Goal: Task Accomplishment & Management: Complete application form

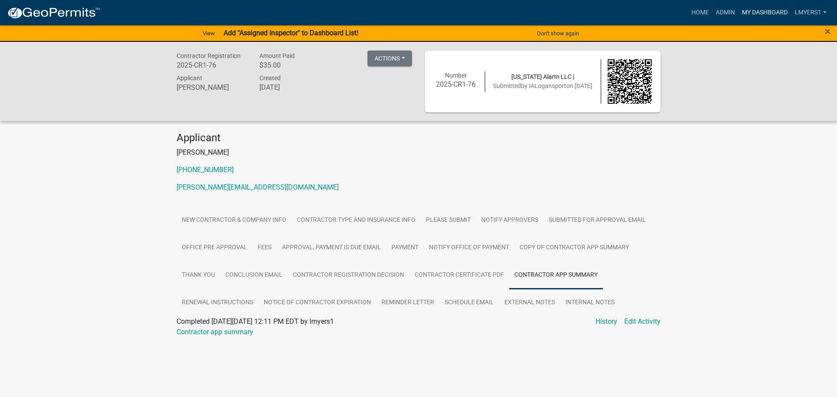
click at [768, 11] on link "My Dashboard" at bounding box center [765, 12] width 53 height 17
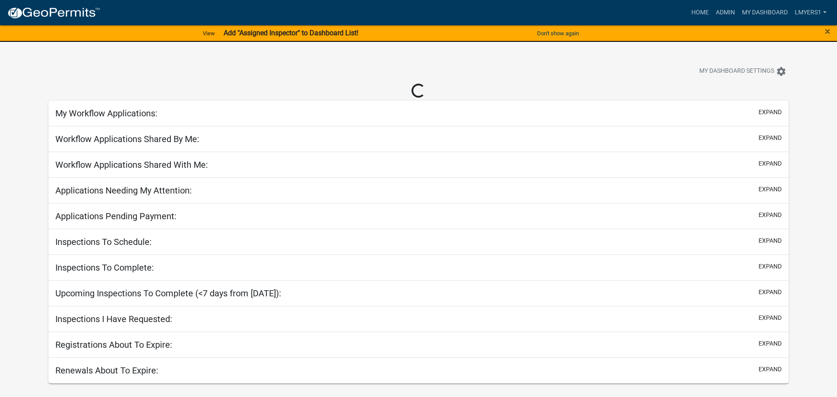
select select "2: 50"
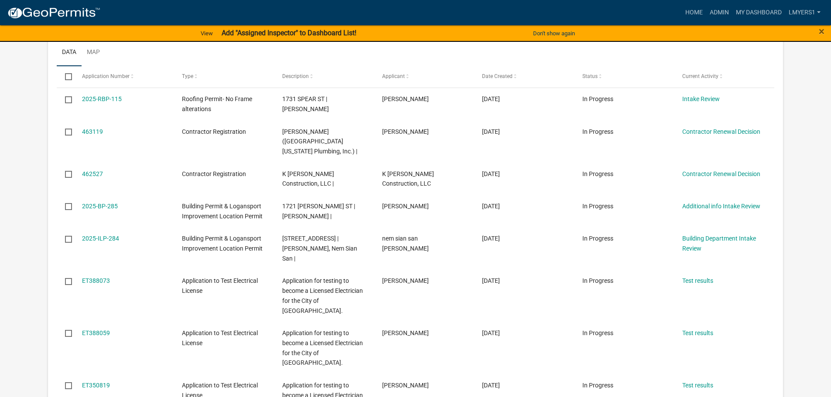
scroll to position [262, 0]
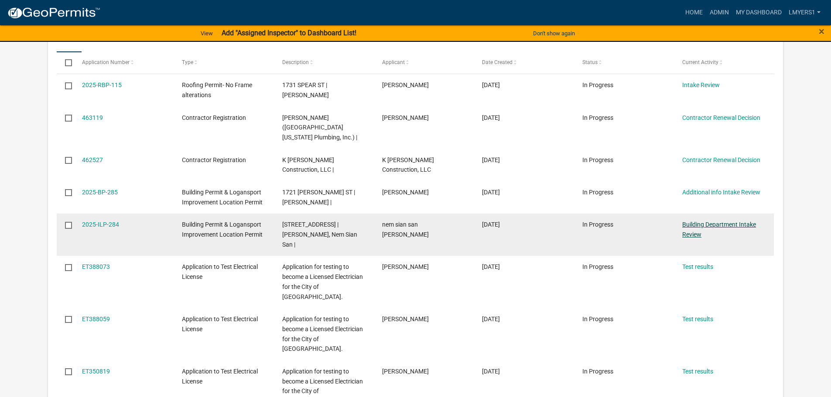
click at [731, 221] on link "Building Department Intake Review" at bounding box center [719, 229] width 74 height 17
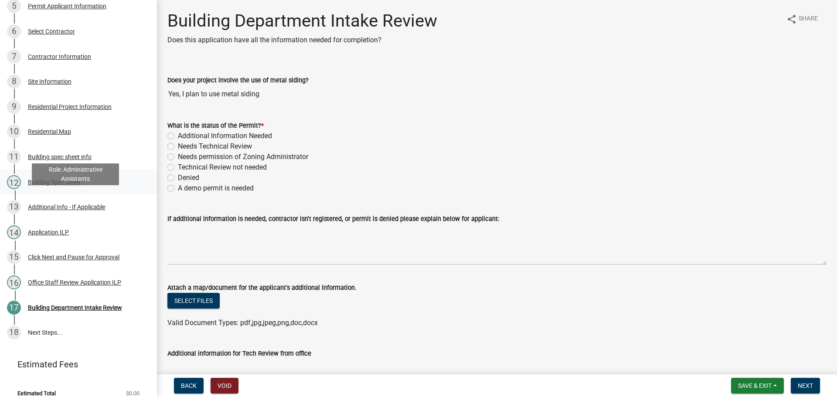
scroll to position [255, 0]
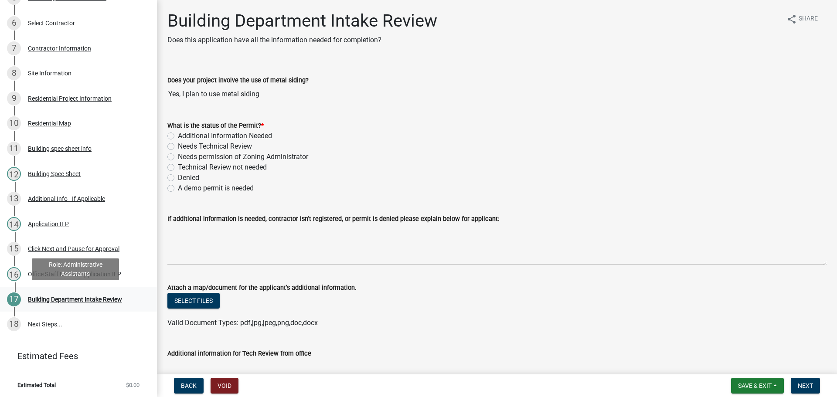
click at [79, 299] on div "Building Department Intake Review" at bounding box center [75, 300] width 94 height 6
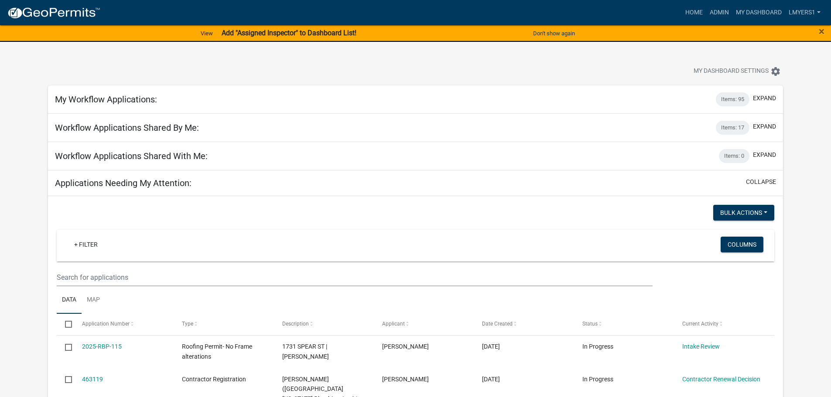
select select "2: 50"
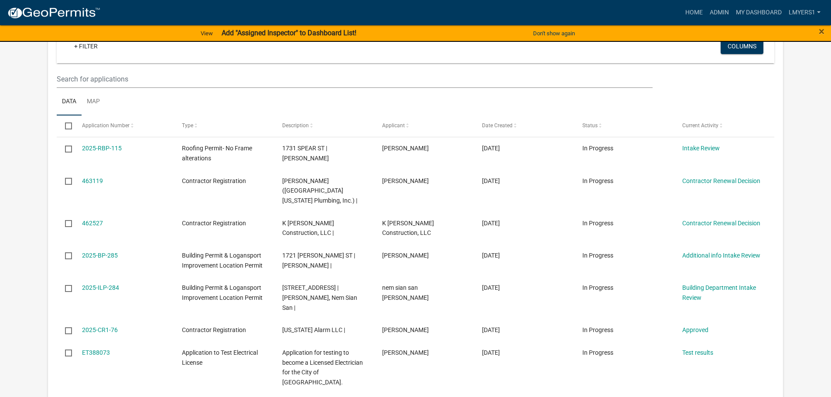
scroll to position [218, 0]
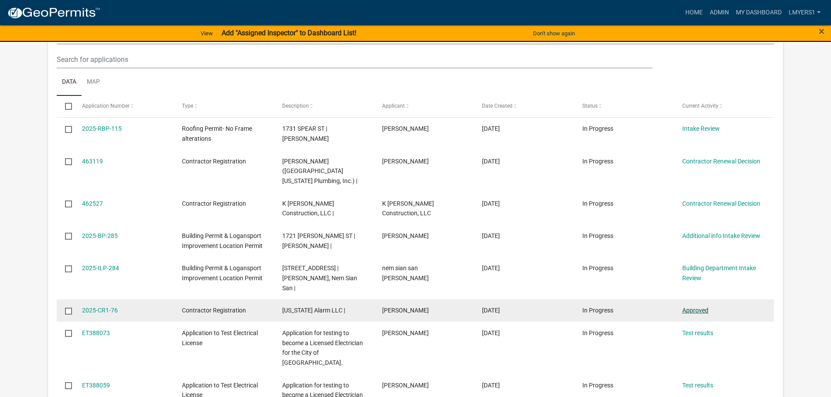
click at [707, 307] on link "Approved" at bounding box center [695, 310] width 26 height 7
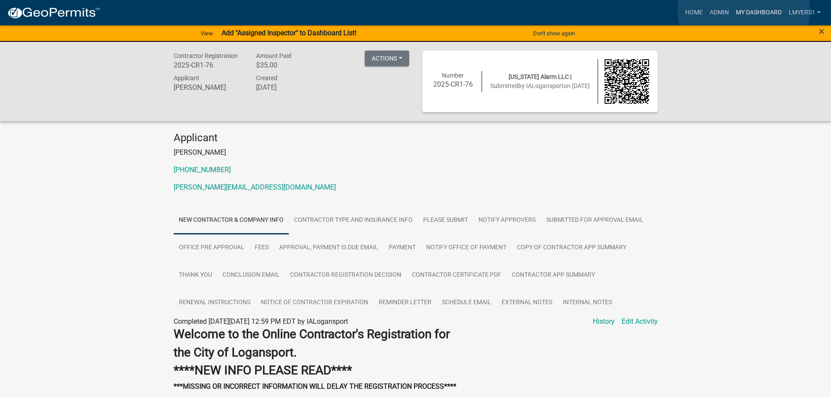
click at [744, 10] on link "My Dashboard" at bounding box center [758, 12] width 53 height 17
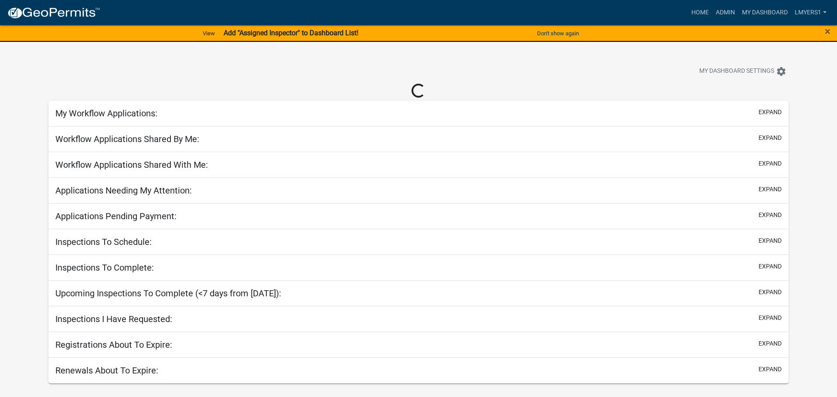
select select "2: 50"
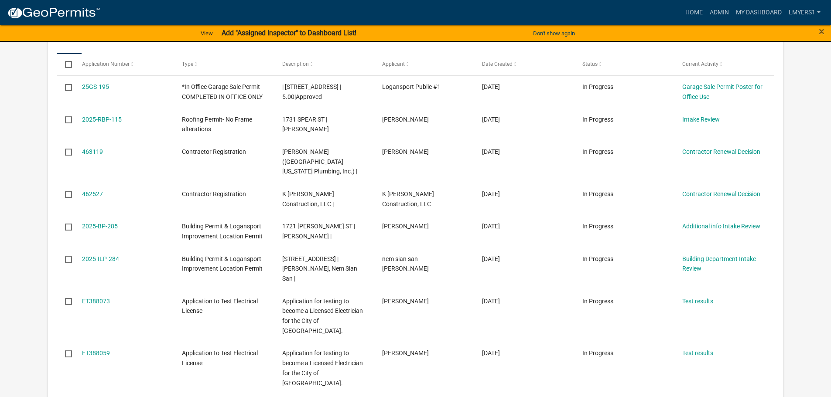
scroll to position [262, 0]
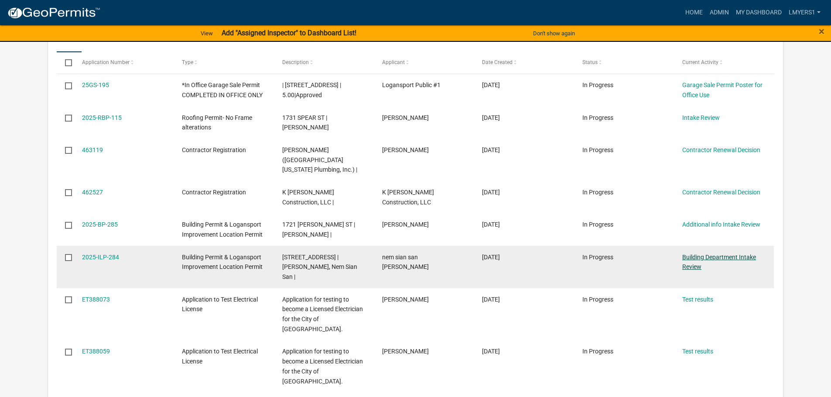
click at [691, 254] on link "Building Department Intake Review" at bounding box center [719, 262] width 74 height 17
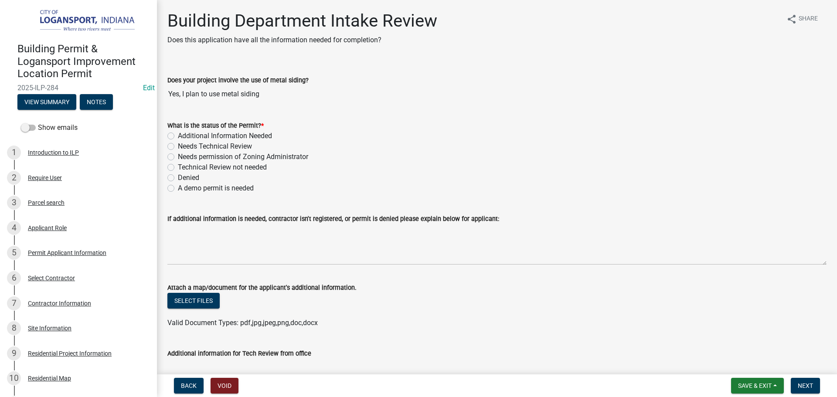
click at [178, 144] on label "Needs Technical Review" at bounding box center [215, 146] width 74 height 10
click at [178, 144] on input "Needs Technical Review" at bounding box center [181, 144] width 6 height 6
radio input "true"
click at [178, 133] on label "Additional Information Needed" at bounding box center [225, 136] width 94 height 10
click at [178, 133] on input "Additional Information Needed" at bounding box center [181, 134] width 6 height 6
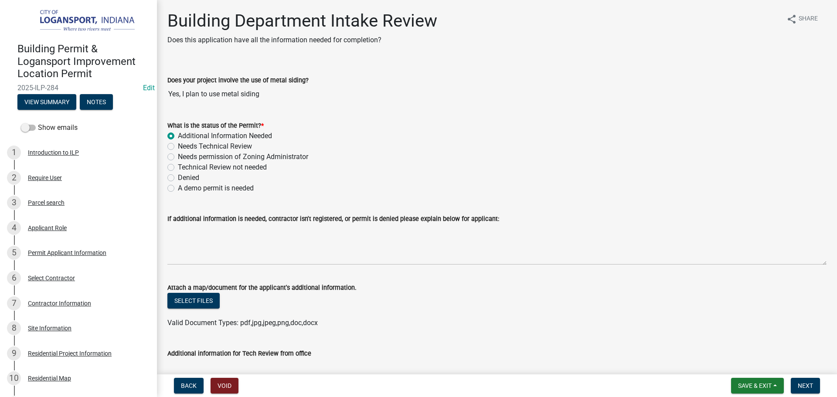
radio input "true"
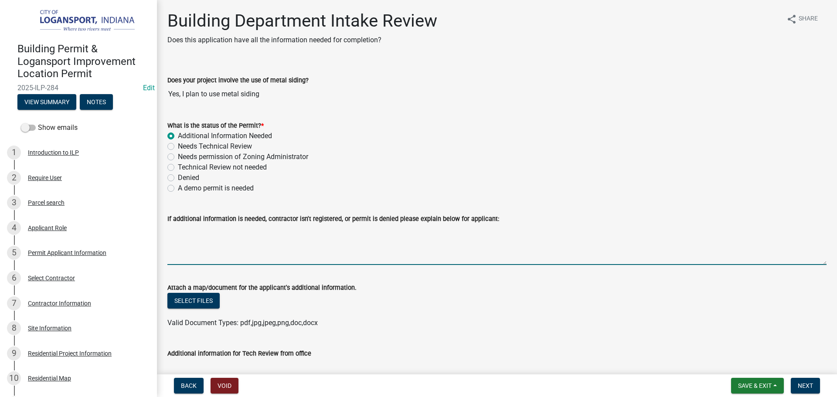
click at [198, 236] on textarea "If additional information is needed, contractor isn't registered, or permit is …" at bounding box center [496, 244] width 659 height 41
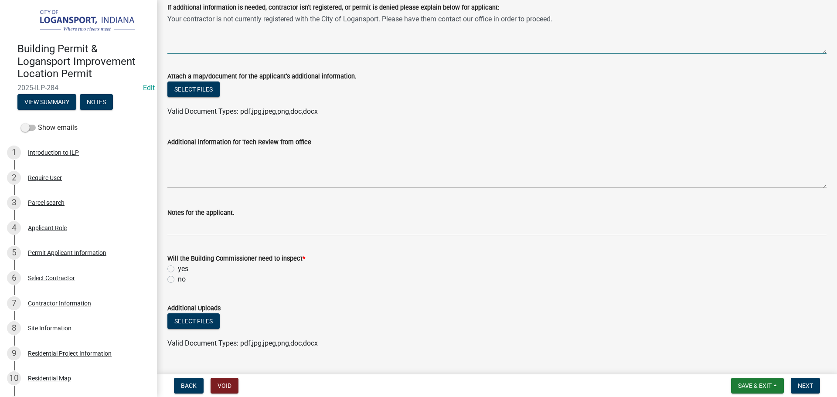
scroll to position [218, 0]
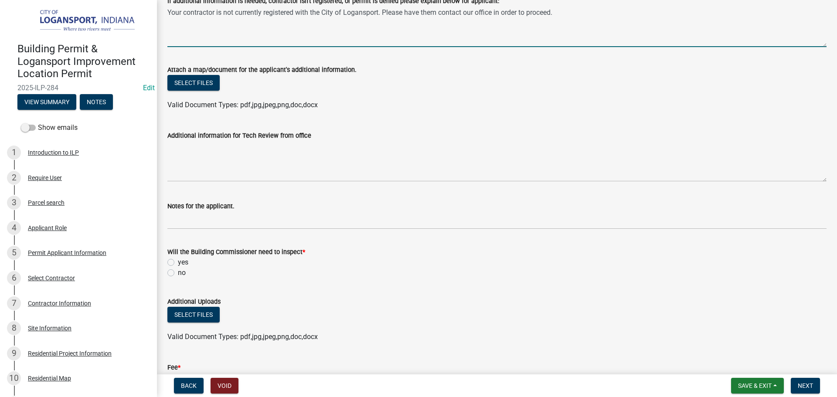
type textarea "Your contractor is not currently registered with the City of Logansport. Please…"
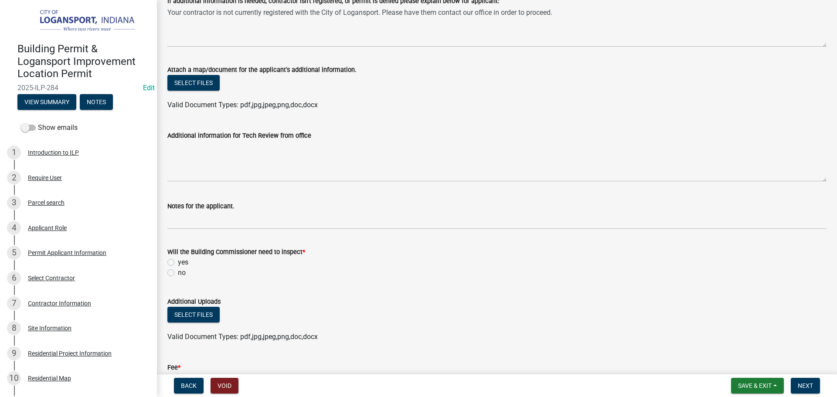
click at [178, 271] on label "no" at bounding box center [182, 273] width 8 height 10
click at [178, 271] on input "no" at bounding box center [181, 271] width 6 height 6
radio input "true"
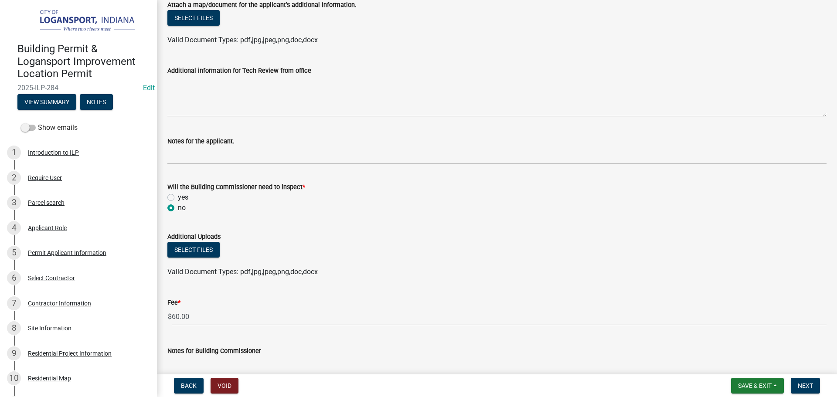
scroll to position [305, 0]
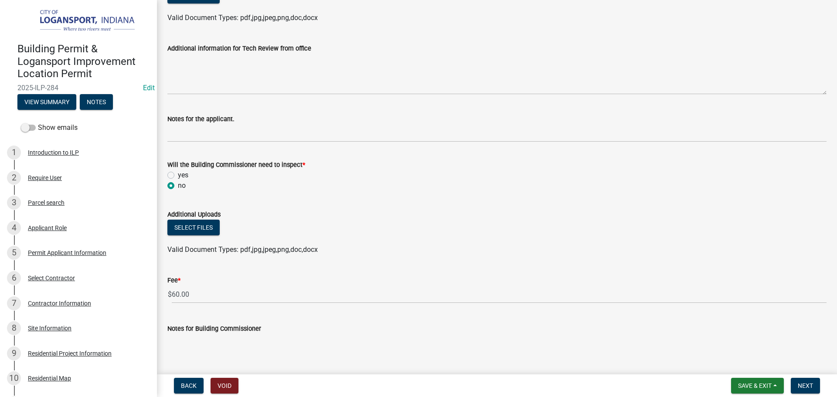
click at [178, 173] on label "yes" at bounding box center [183, 175] width 10 height 10
click at [178, 173] on input "yes" at bounding box center [181, 173] width 6 height 6
radio input "true"
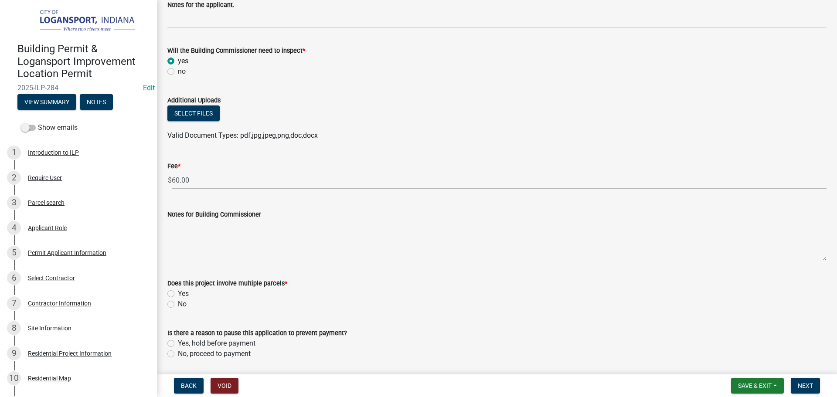
scroll to position [436, 0]
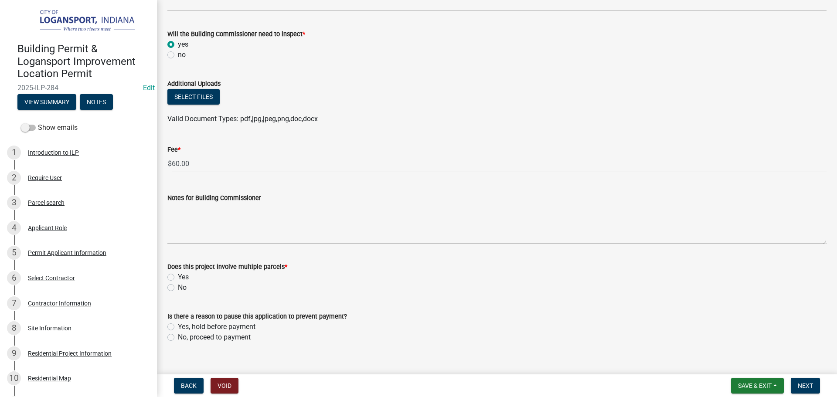
click at [178, 288] on label "No" at bounding box center [182, 288] width 9 height 10
click at [178, 288] on input "No" at bounding box center [181, 286] width 6 height 6
radio input "true"
click at [178, 338] on label "No, proceed to payment" at bounding box center [214, 337] width 73 height 10
click at [178, 338] on input "No, proceed to payment" at bounding box center [181, 335] width 6 height 6
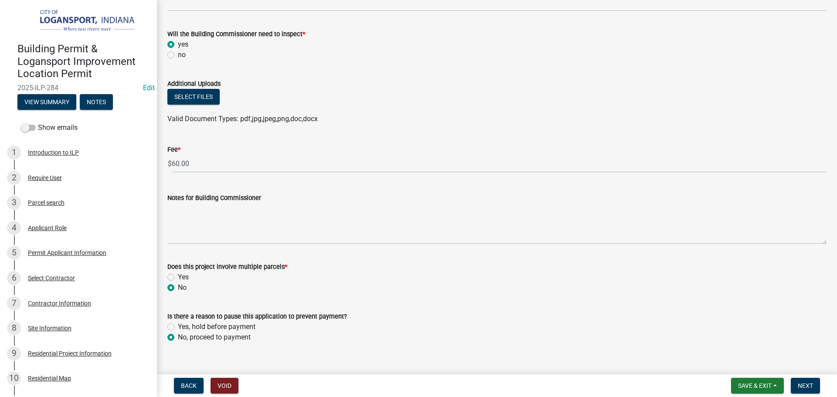
radio input "true"
click at [178, 325] on label "Yes, hold before payment" at bounding box center [217, 327] width 78 height 10
click at [178, 325] on input "Yes, hold before payment" at bounding box center [181, 325] width 6 height 6
radio input "true"
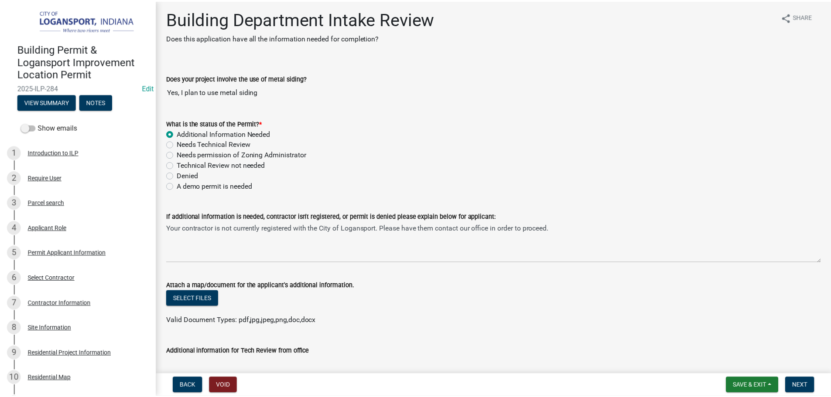
scroll to position [0, 0]
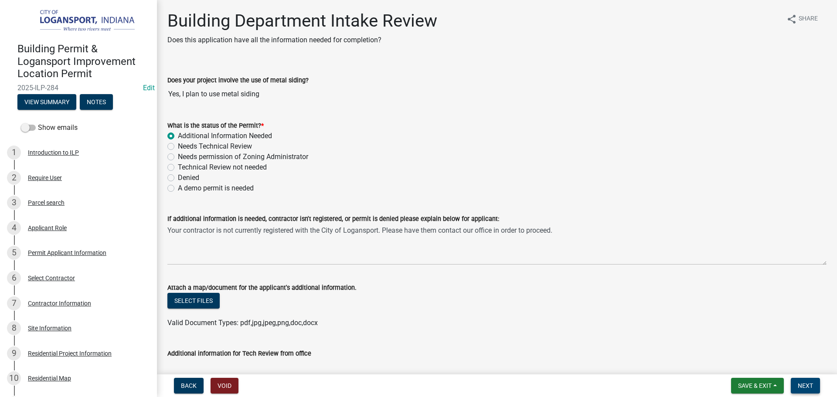
click at [800, 391] on button "Next" at bounding box center [805, 386] width 29 height 16
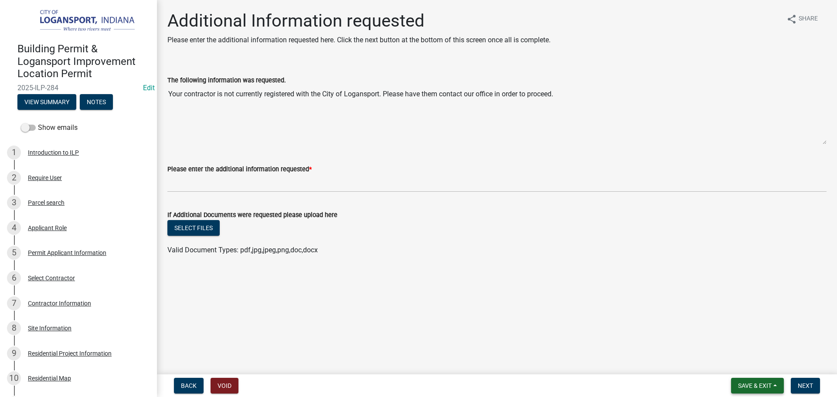
click at [738, 382] on button "Save & Exit" at bounding box center [757, 386] width 53 height 16
click at [731, 364] on button "Save & Exit" at bounding box center [749, 363] width 70 height 21
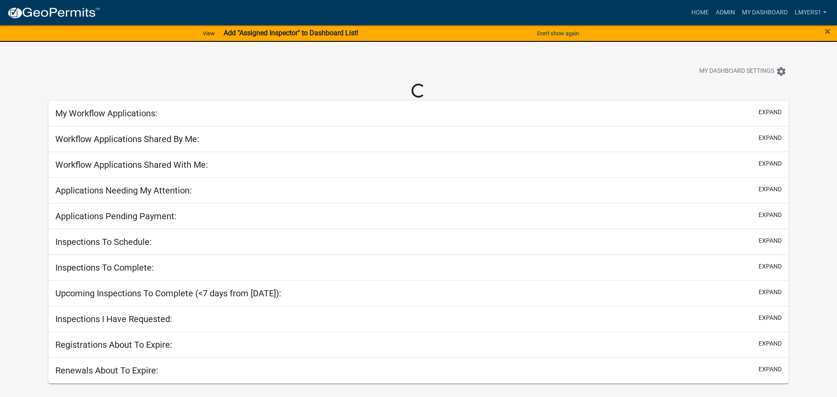
select select "2: 50"
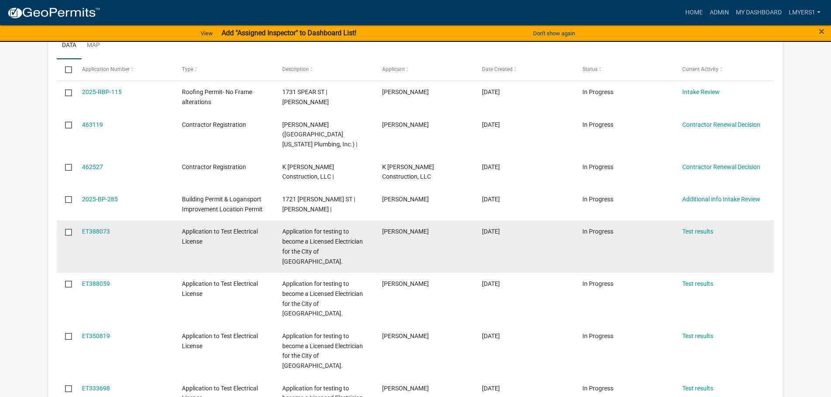
scroll to position [262, 0]
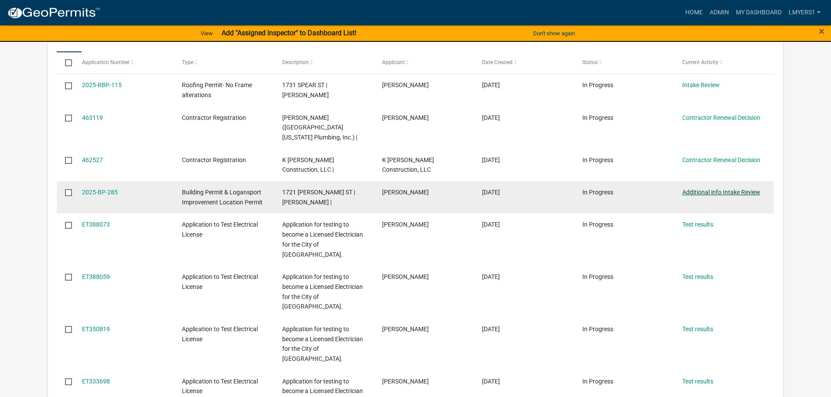
click at [752, 189] on link "Additional info Intake Review" at bounding box center [721, 192] width 78 height 7
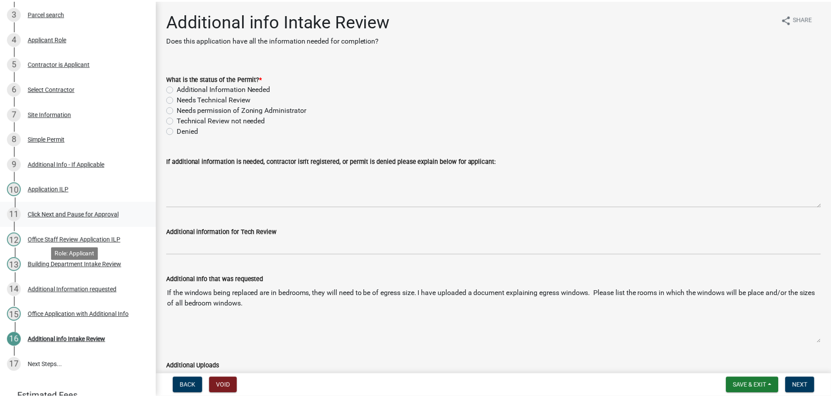
scroll to position [218, 0]
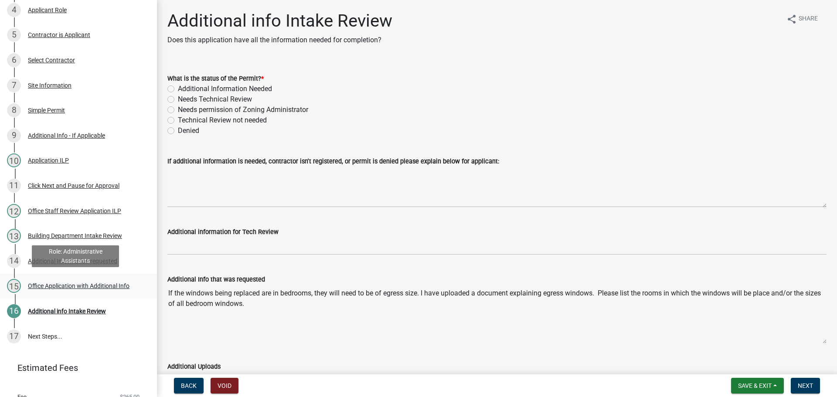
click at [77, 286] on div "Office Application with Additional Info" at bounding box center [79, 286] width 102 height 6
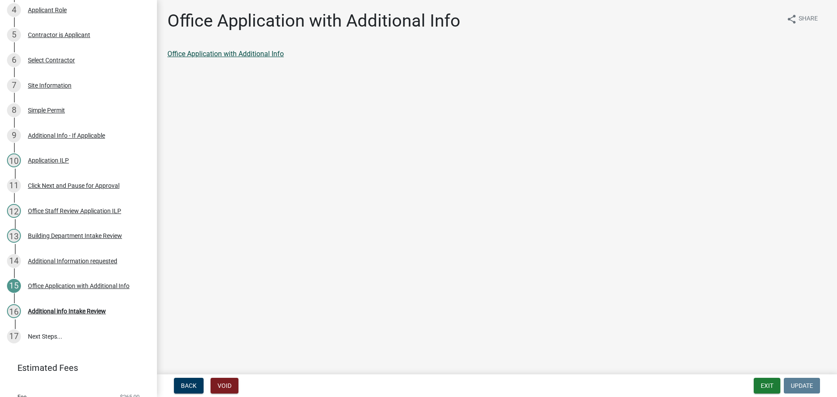
click at [212, 56] on link "Office Application with Additional Info" at bounding box center [225, 54] width 116 height 8
click at [768, 386] on button "Exit" at bounding box center [767, 386] width 27 height 16
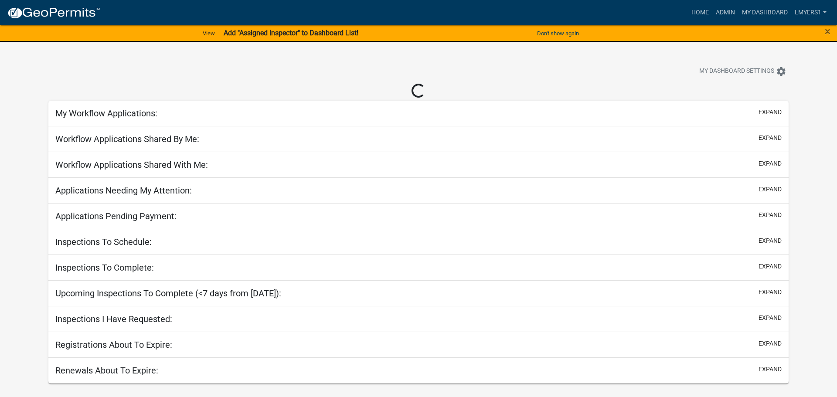
select select "2: 50"
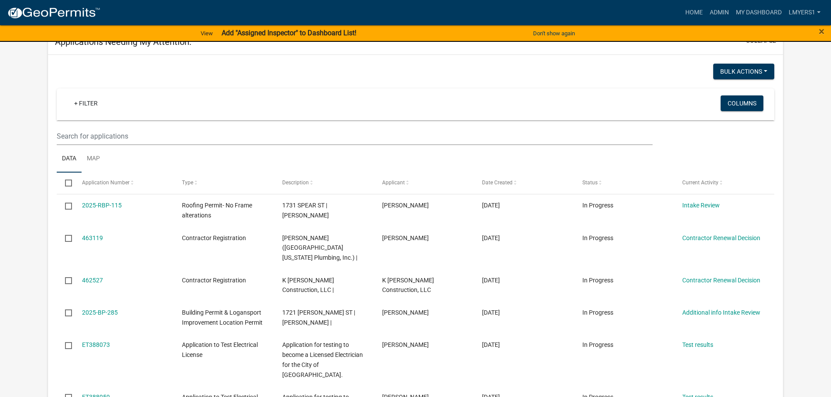
scroll to position [218, 0]
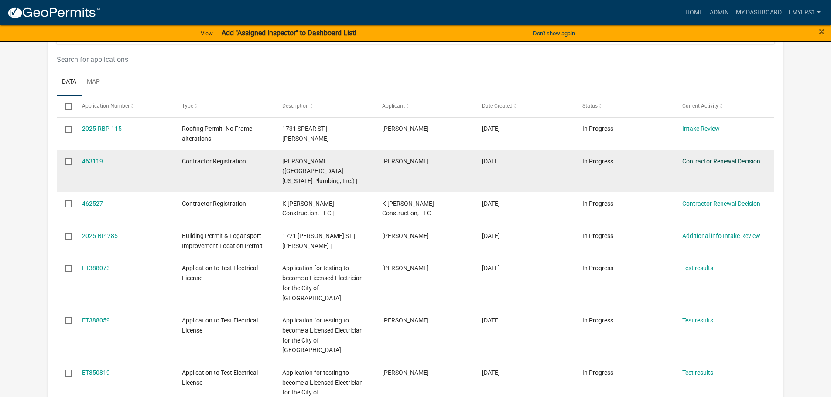
click at [731, 161] on link "Contractor Renewal Decision" at bounding box center [721, 161] width 78 height 7
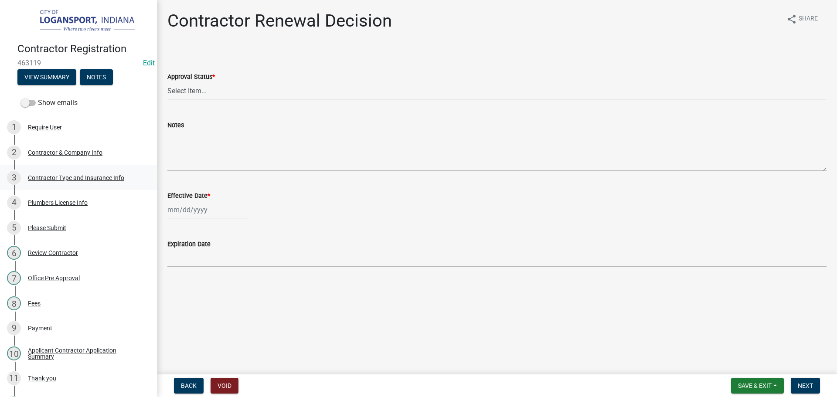
click at [72, 175] on div "Contractor Type and Insurance Info" at bounding box center [76, 178] width 96 height 6
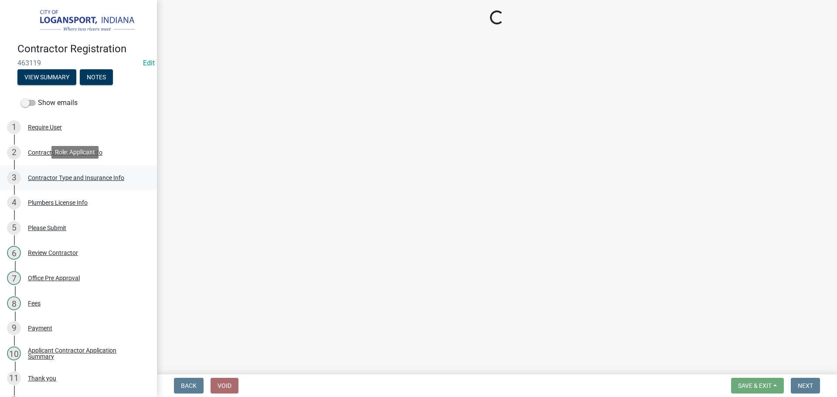
select select "29f819c5-39ac-4382-856d-46ce75f9554b"
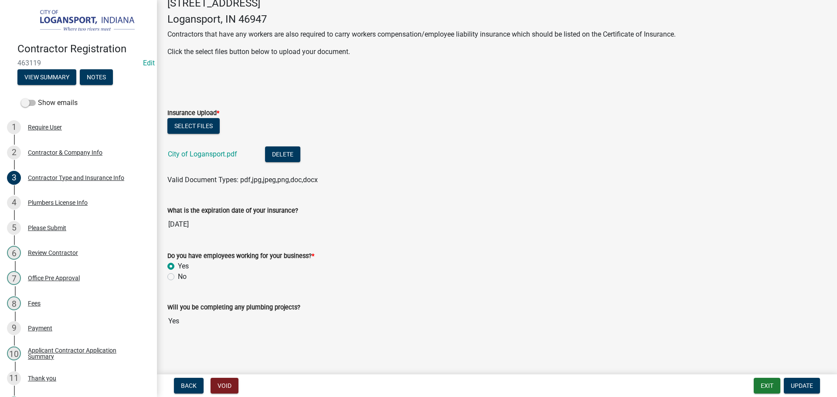
scroll to position [237, 0]
click at [43, 203] on div "Plumbers License Info" at bounding box center [58, 203] width 60 height 6
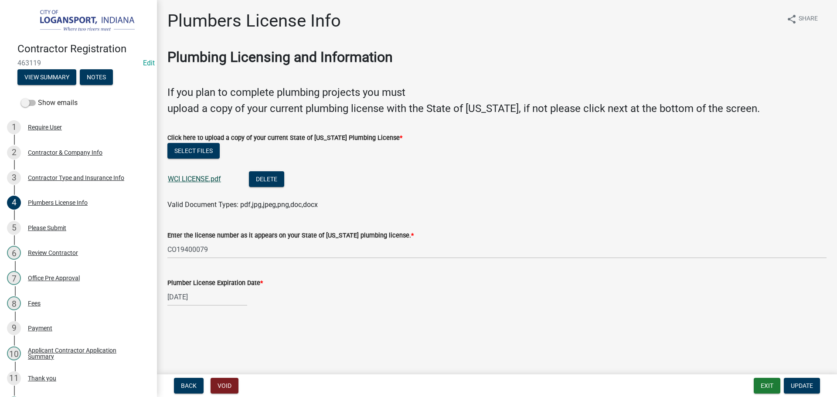
click at [179, 181] on link "WCI LICENSE.pdf" at bounding box center [194, 179] width 53 height 8
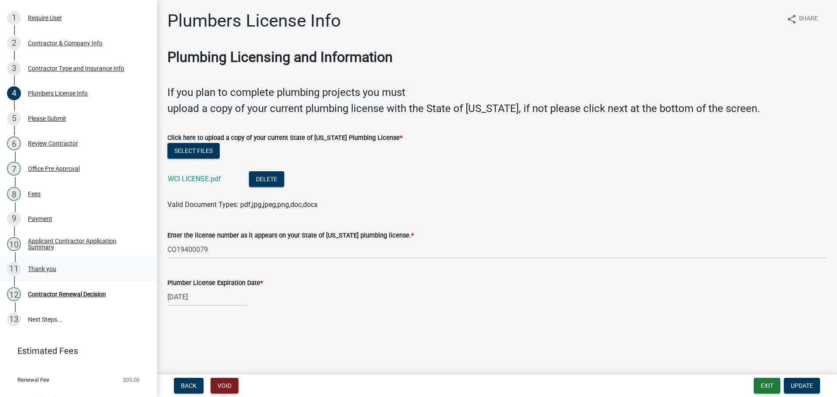
scroll to position [124, 0]
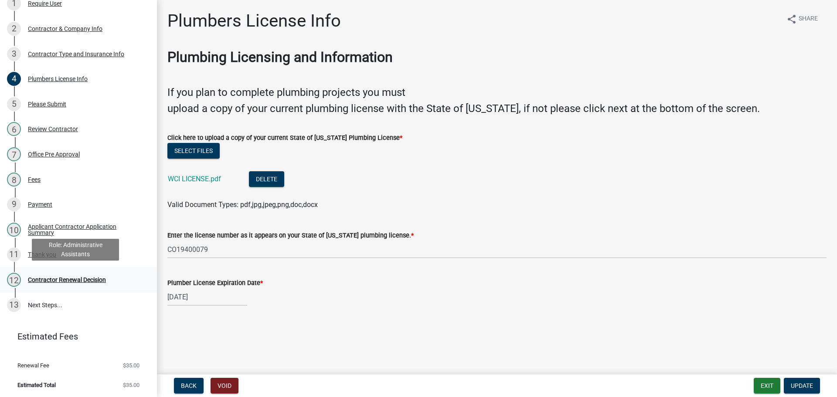
click at [48, 277] on div "Contractor Renewal Decision" at bounding box center [67, 280] width 78 height 6
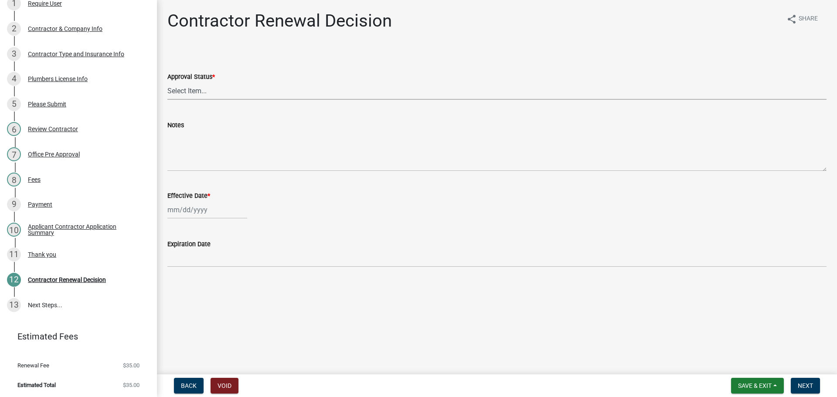
click at [215, 89] on select "Select Item... Approved Denied" at bounding box center [496, 91] width 659 height 18
click at [167, 82] on select "Select Item... Approved Denied" at bounding box center [496, 91] width 659 height 18
select select "30db8998-795d-4bbe-8e49-f1ade8865815"
select select "8"
select select "2025"
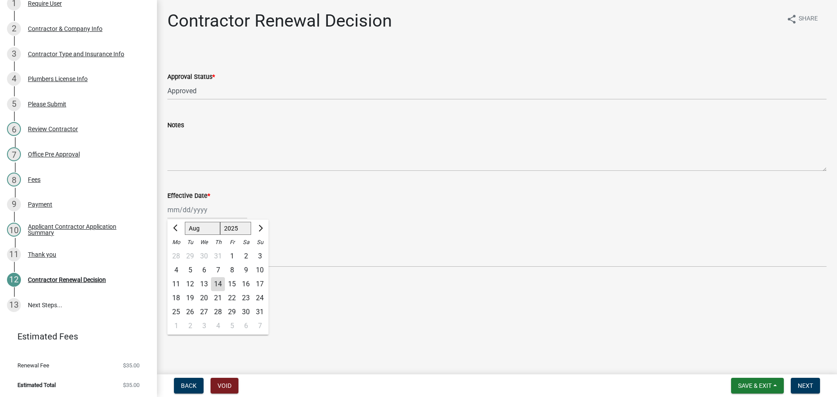
click at [212, 209] on div "Jan Feb Mar Apr May Jun Jul Aug Sep Oct Nov Dec 1525 1526 1527 1528 1529 1530 1…" at bounding box center [207, 210] width 80 height 18
click at [218, 286] on div "14" at bounding box center [218, 284] width 14 height 14
type input "[DATE]"
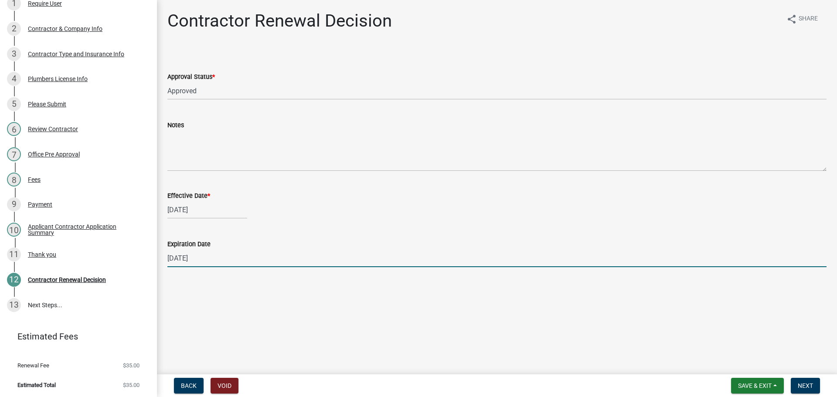
click at [216, 259] on input "[DATE]" at bounding box center [496, 258] width 659 height 18
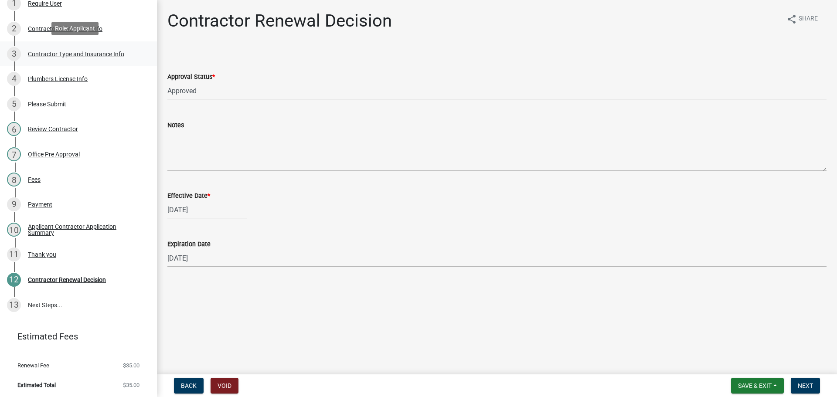
click at [67, 47] on div "3 Contractor Type and Insurance Info" at bounding box center [75, 54] width 136 height 14
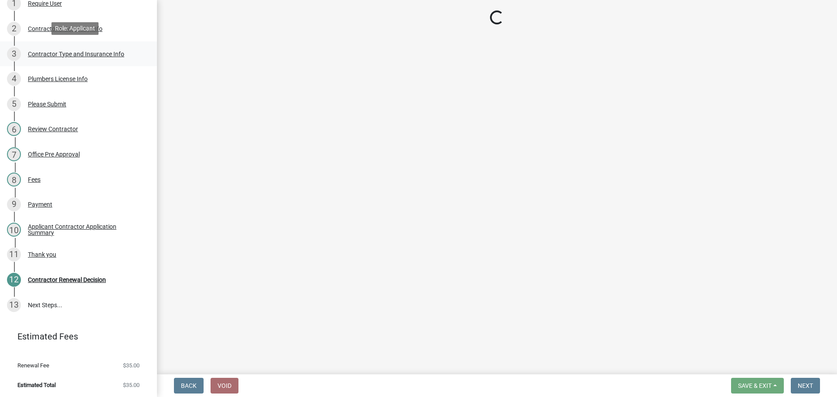
select select "29f819c5-39ac-4382-856d-46ce75f9554b"
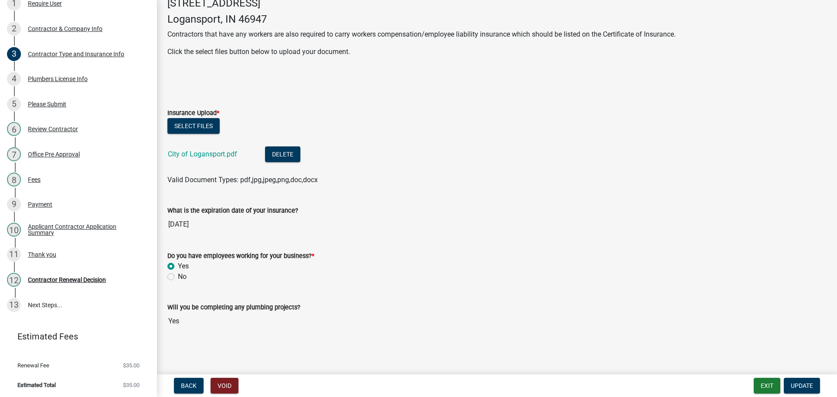
scroll to position [237, 0]
click at [220, 153] on link "City of Logansport.pdf" at bounding box center [202, 154] width 69 height 8
click at [92, 284] on div "12 Contractor Renewal Decision" at bounding box center [75, 280] width 136 height 14
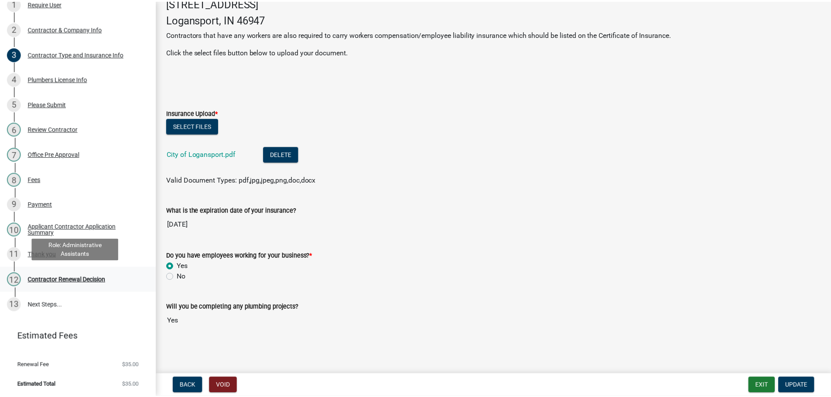
scroll to position [0, 0]
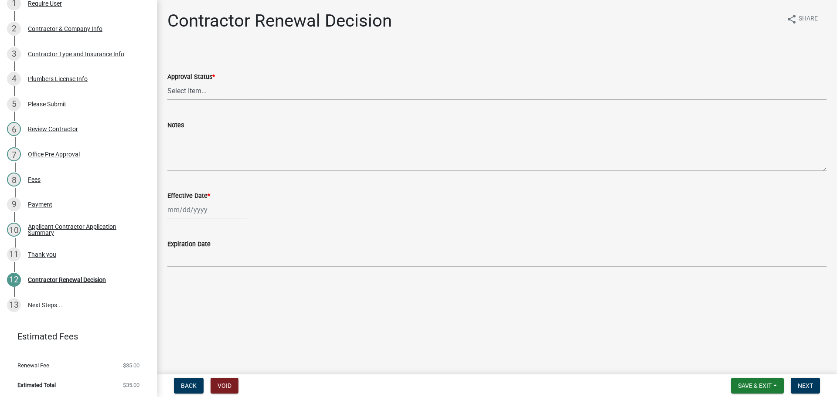
click at [244, 88] on select "Select Item... Approved Denied" at bounding box center [496, 91] width 659 height 18
click at [167, 82] on select "Select Item... Approved Denied" at bounding box center [496, 91] width 659 height 18
select select "30db8998-795d-4bbe-8e49-f1ade8865815"
click at [208, 216] on div at bounding box center [207, 210] width 80 height 18
select select "8"
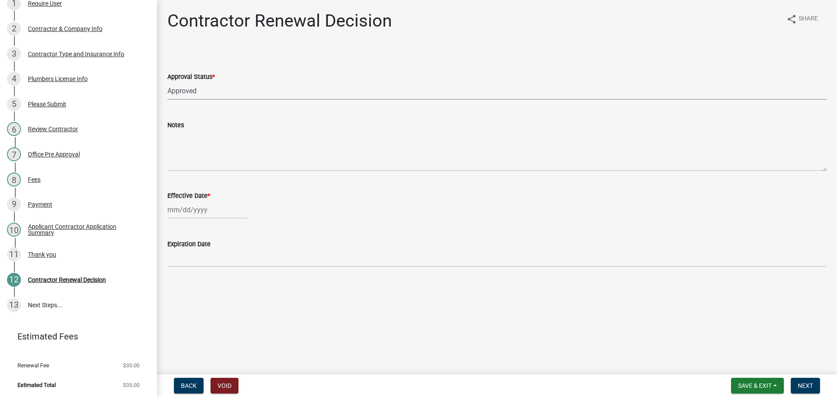
select select "2025"
click at [218, 286] on div "14" at bounding box center [218, 284] width 14 height 14
type input "[DATE]"
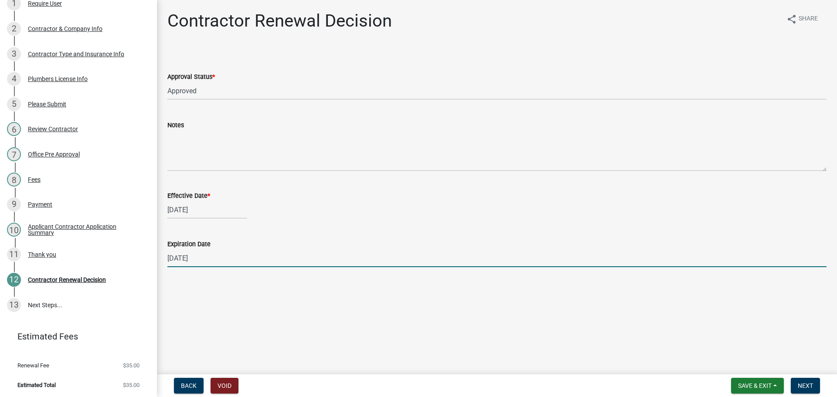
click at [215, 263] on input "[DATE]" at bounding box center [496, 258] width 659 height 18
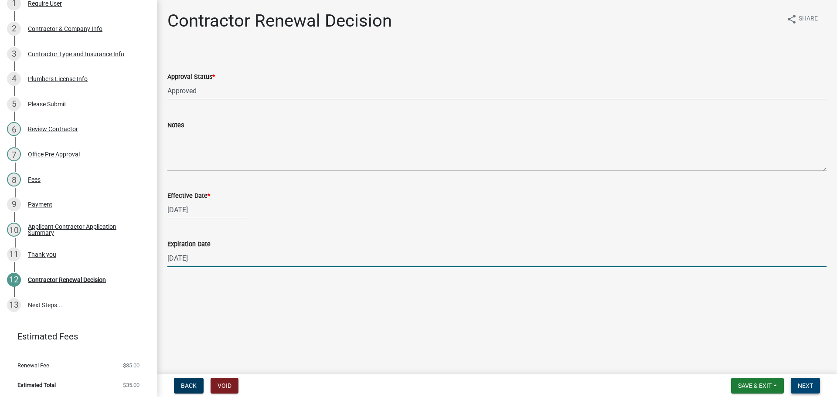
type input "08/13/2026"
click at [801, 392] on button "Next" at bounding box center [805, 386] width 29 height 16
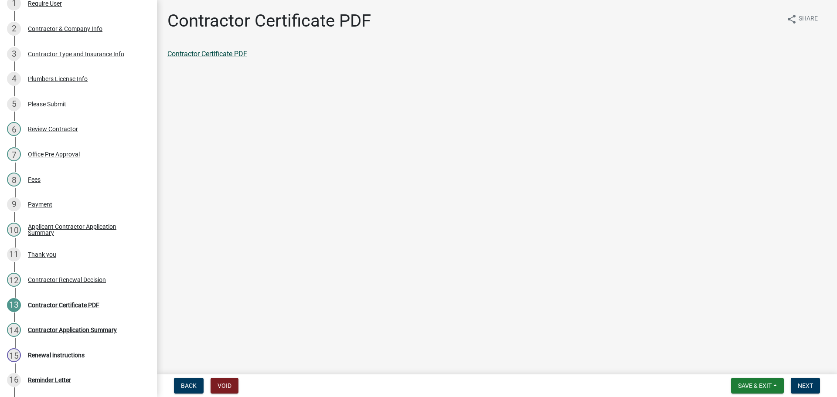
click at [203, 54] on link "Contractor Certificate PDF" at bounding box center [207, 54] width 80 height 8
click at [806, 383] on span "Next" at bounding box center [805, 385] width 15 height 7
click at [240, 53] on link "Contractor Application Summary" at bounding box center [217, 54] width 101 height 8
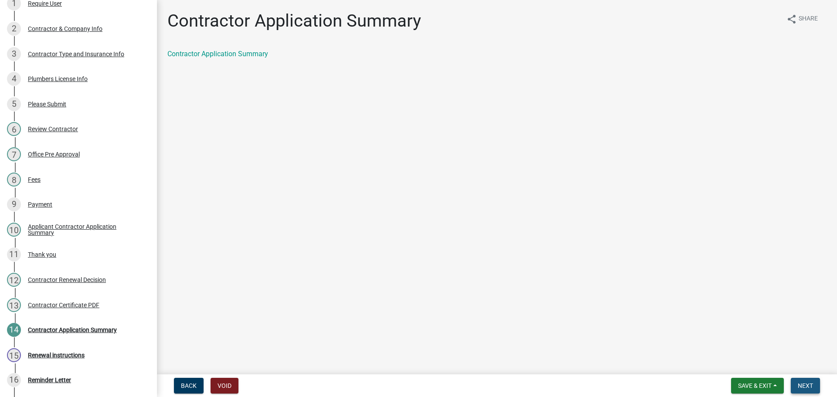
click at [806, 386] on span "Next" at bounding box center [805, 385] width 15 height 7
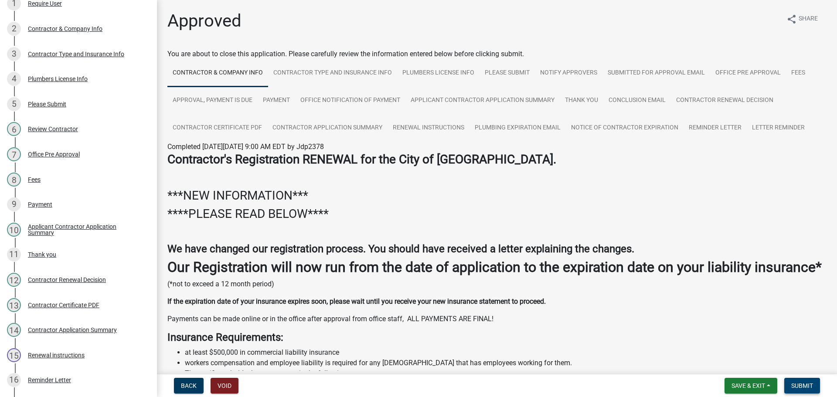
click at [811, 393] on button "Submit" at bounding box center [803, 386] width 36 height 16
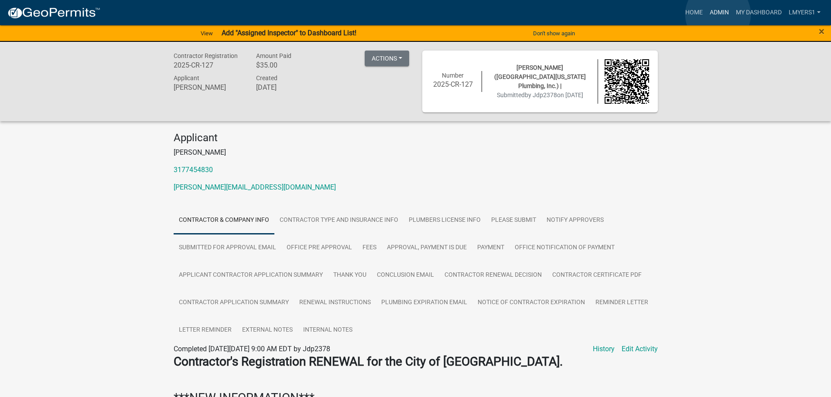
click at [718, 14] on link "Admin" at bounding box center [719, 12] width 26 height 17
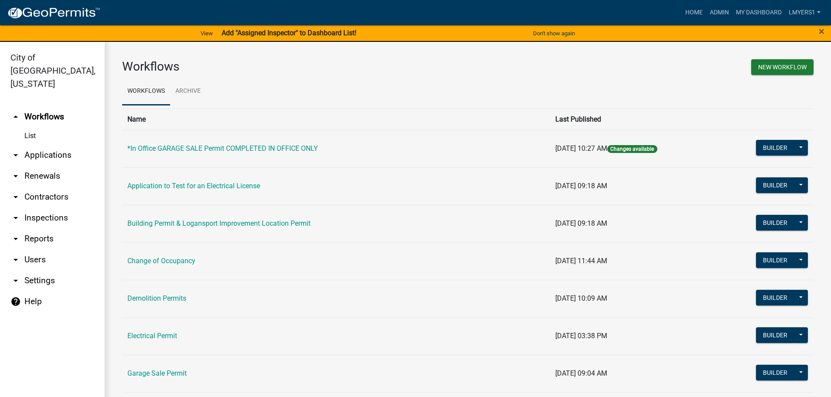
click at [28, 187] on link "arrow_drop_down Contractors" at bounding box center [52, 197] width 105 height 21
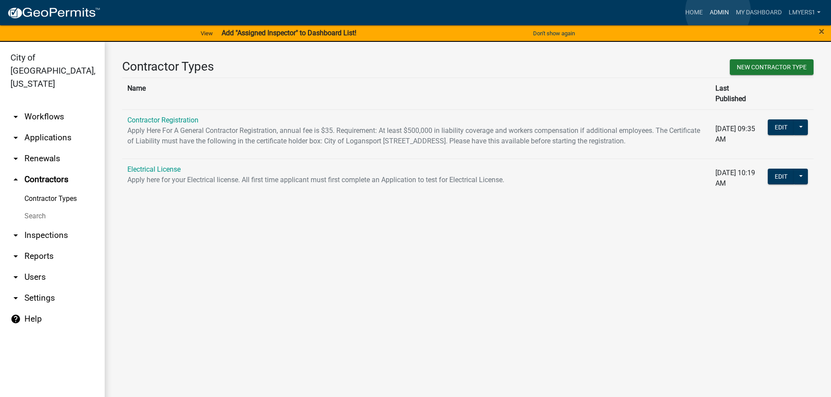
click at [718, 11] on link "Admin" at bounding box center [719, 12] width 26 height 17
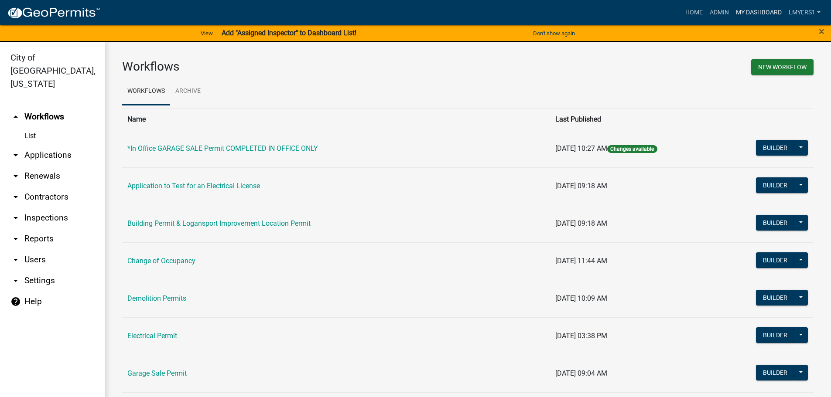
click at [751, 17] on link "My Dashboard" at bounding box center [758, 12] width 53 height 17
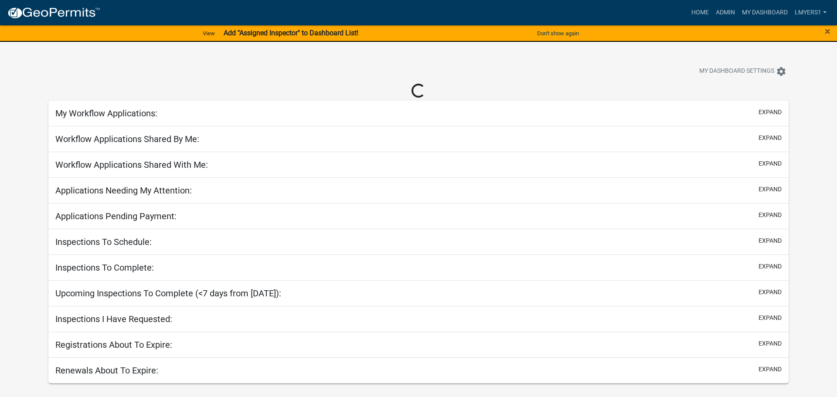
select select "2: 50"
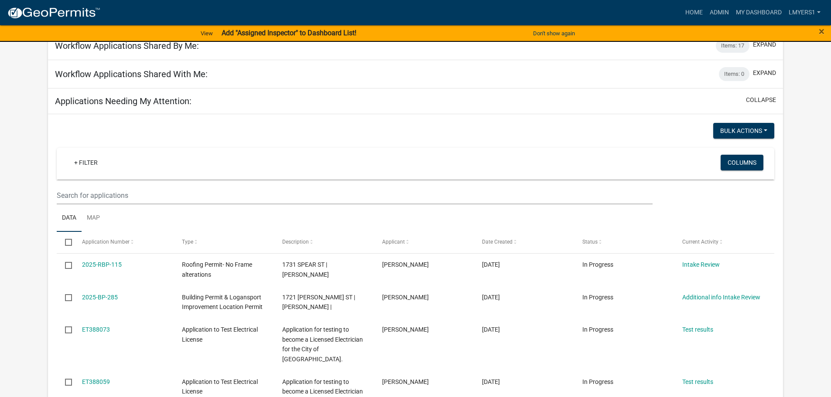
scroll to position [87, 0]
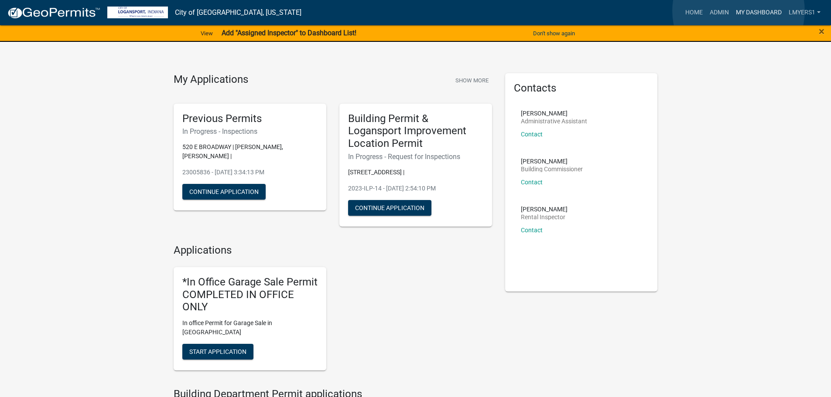
click at [738, 11] on link "My Dashboard" at bounding box center [758, 12] width 53 height 17
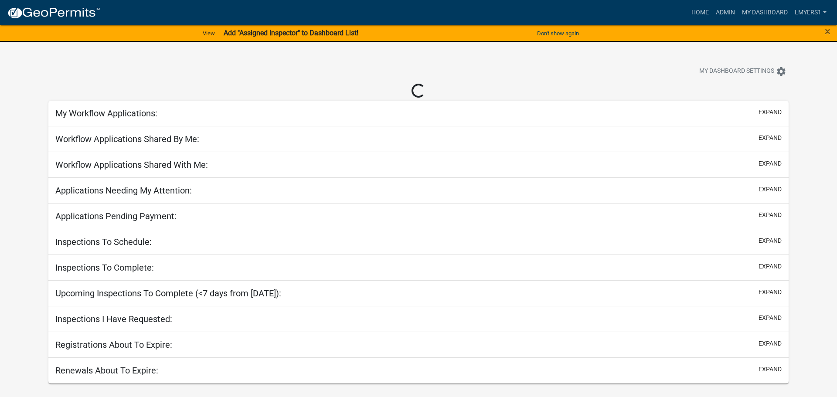
select select "2: 50"
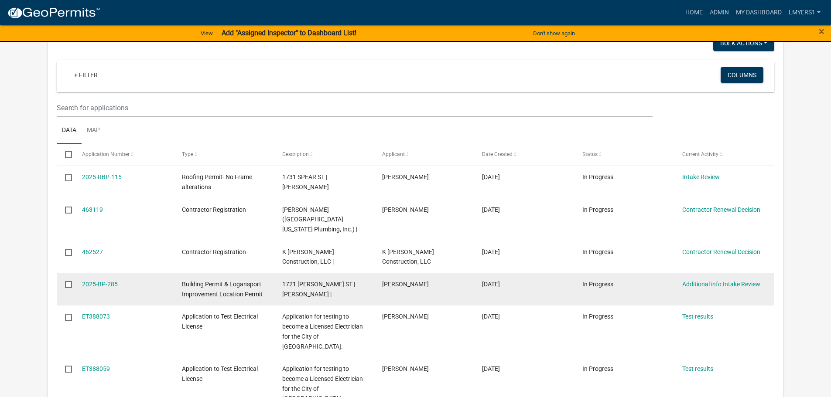
scroll to position [174, 0]
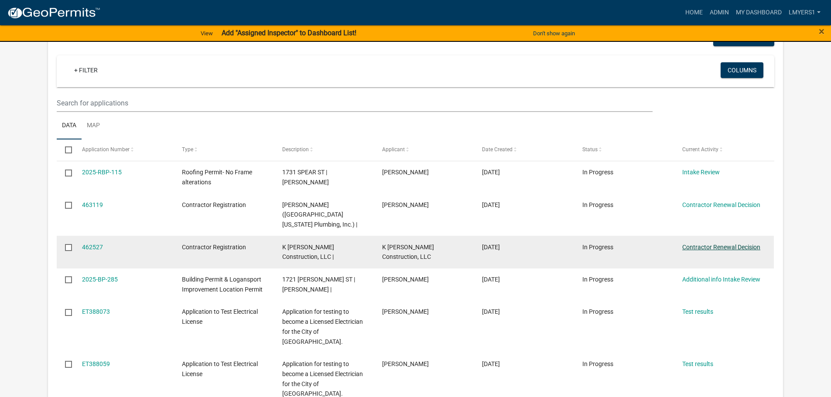
click at [734, 248] on link "Contractor Renewal Decision" at bounding box center [721, 247] width 78 height 7
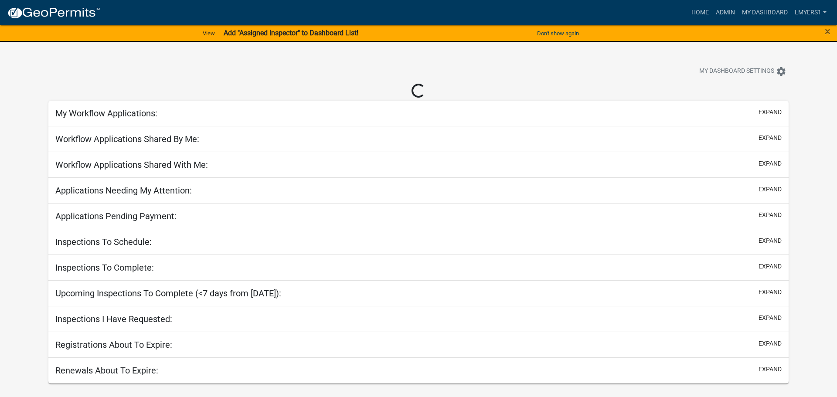
select select "2: 50"
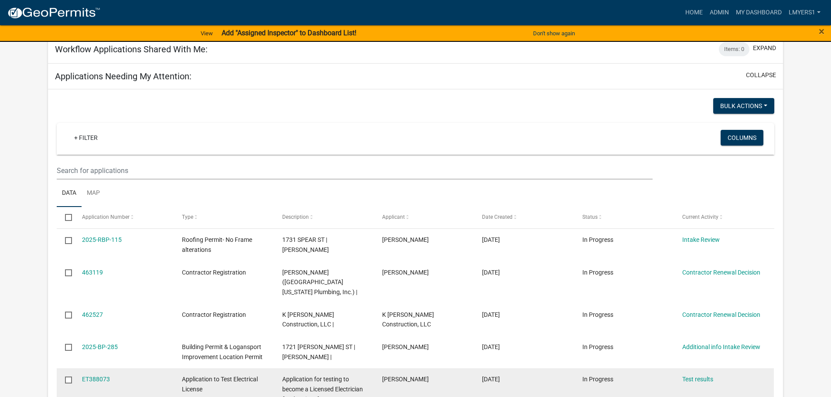
scroll to position [131, 0]
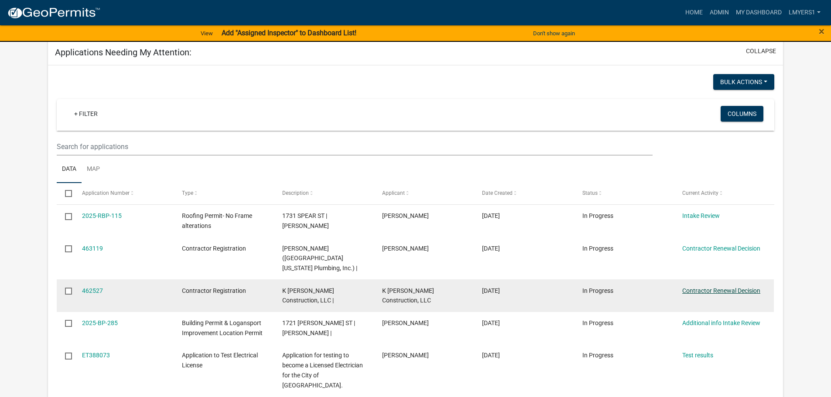
click at [732, 291] on link "Contractor Renewal Decision" at bounding box center [721, 290] width 78 height 7
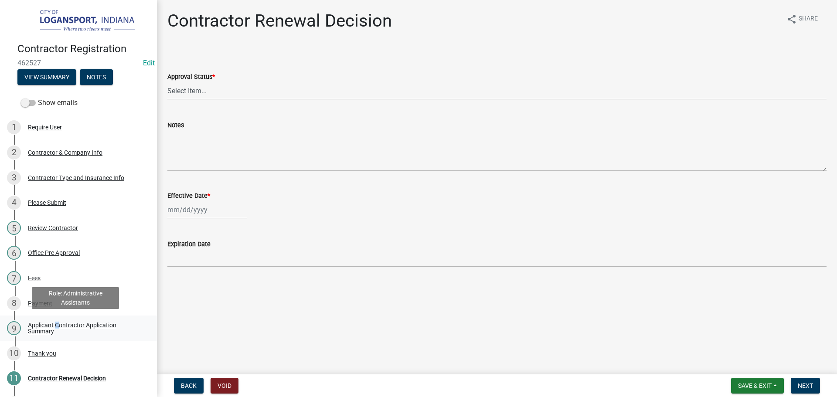
click at [55, 322] on div "Applicant Contractor Application Summary" at bounding box center [85, 328] width 115 height 12
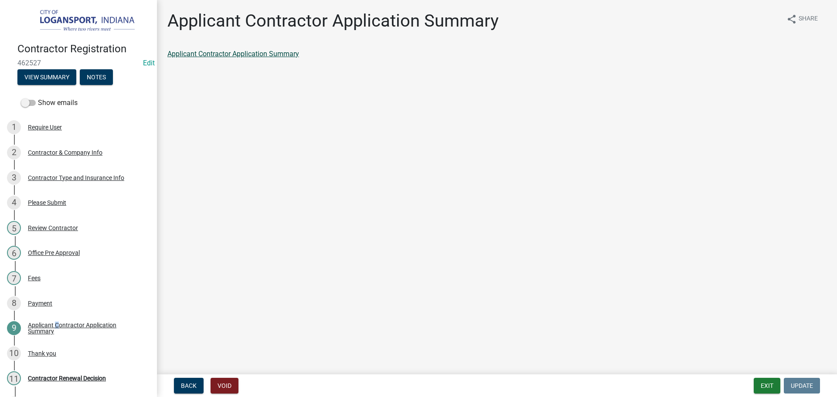
click at [212, 52] on link "Applicant Contractor Application Summary" at bounding box center [233, 54] width 132 height 8
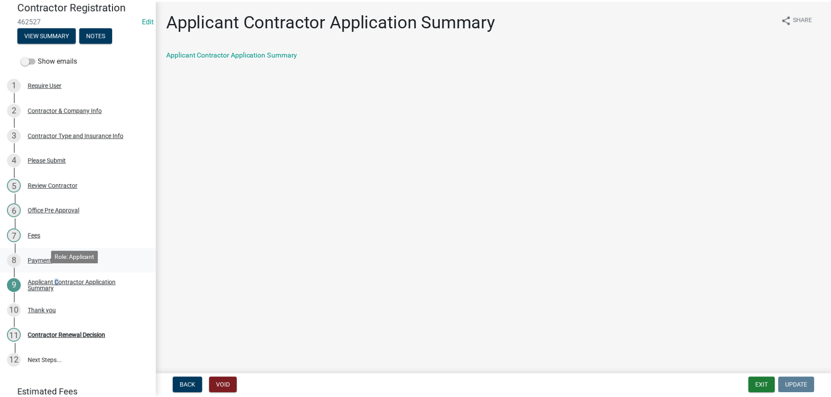
scroll to position [99, 0]
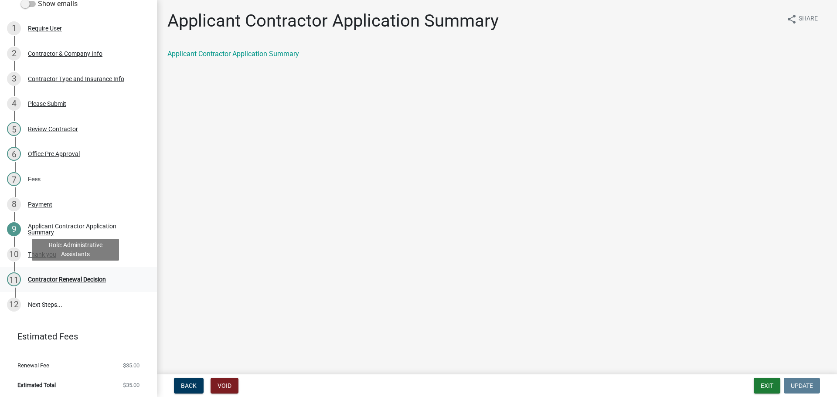
click at [51, 277] on div "Contractor Renewal Decision" at bounding box center [67, 280] width 78 height 6
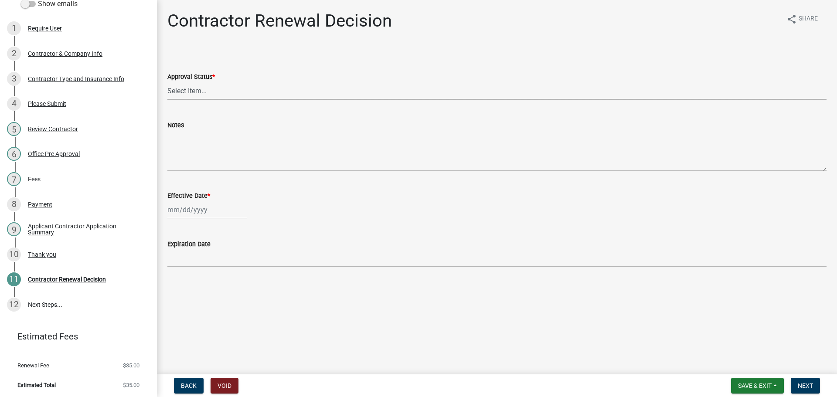
click at [238, 96] on select "Select Item... Approved Denied" at bounding box center [496, 91] width 659 height 18
click at [167, 82] on select "Select Item... Approved Denied" at bounding box center [496, 91] width 659 height 18
select select "30db8998-795d-4bbe-8e49-f1ade8865815"
click at [220, 210] on div at bounding box center [207, 210] width 80 height 18
select select "8"
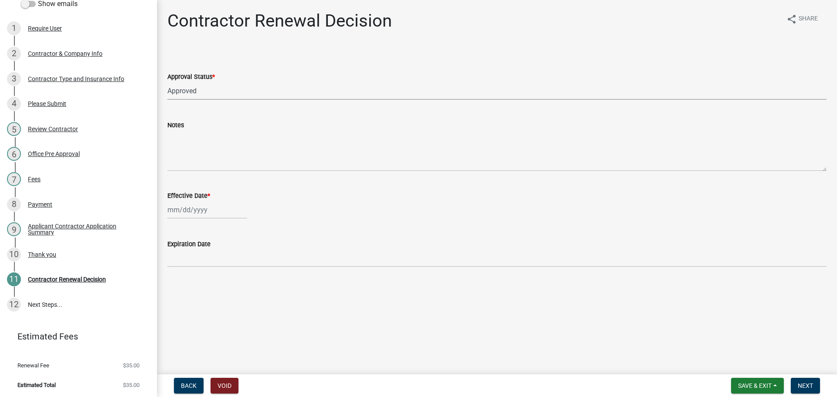
select select "2025"
click at [218, 282] on div "14" at bounding box center [218, 284] width 14 height 14
type input "[DATE]"
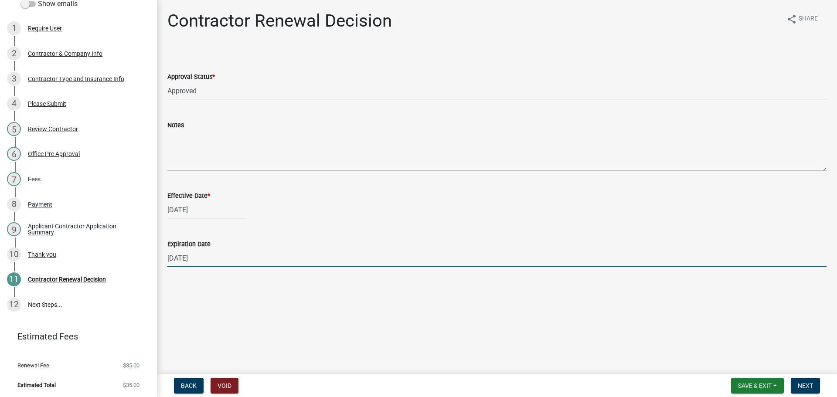
click at [200, 261] on input "[DATE]" at bounding box center [496, 258] width 659 height 18
type input "[DATE]"
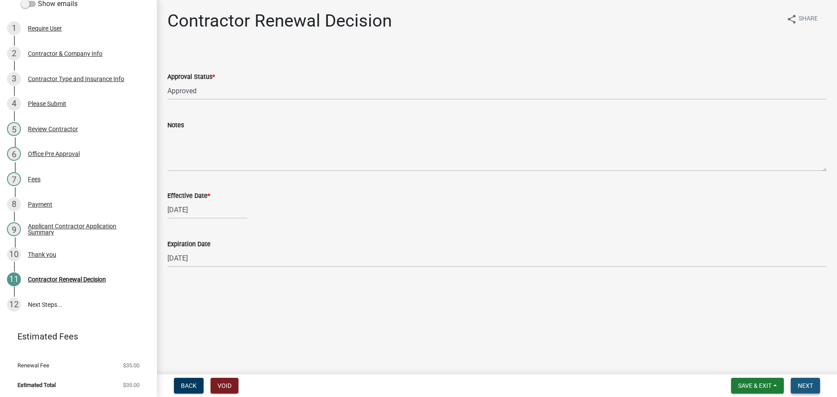
click at [806, 383] on span "Next" at bounding box center [805, 385] width 15 height 7
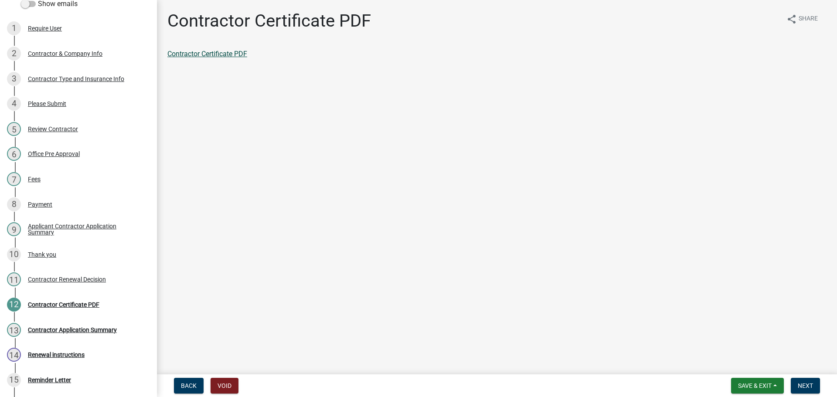
click at [210, 55] on link "Contractor Certificate PDF" at bounding box center [207, 54] width 80 height 8
click at [807, 388] on span "Next" at bounding box center [805, 385] width 15 height 7
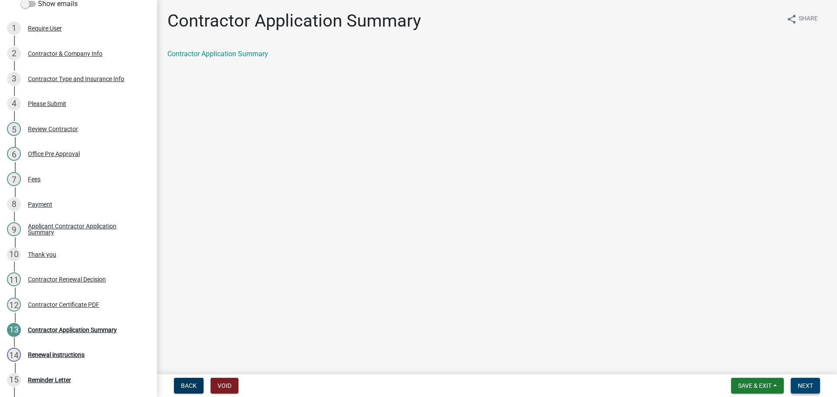
click at [812, 385] on span "Next" at bounding box center [805, 385] width 15 height 7
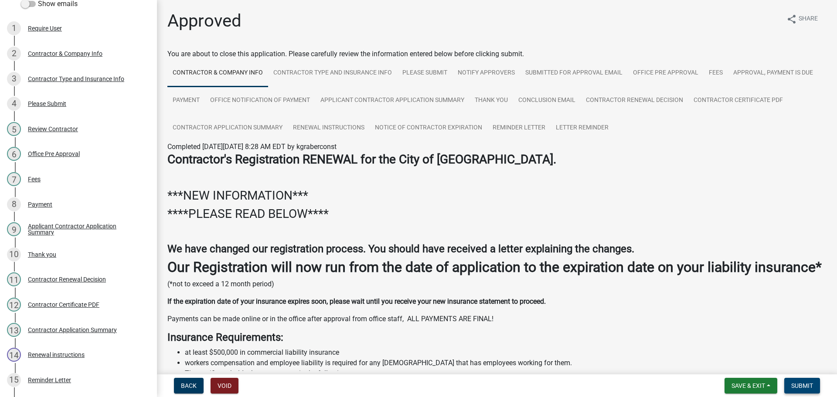
click at [809, 390] on button "Submit" at bounding box center [803, 386] width 36 height 16
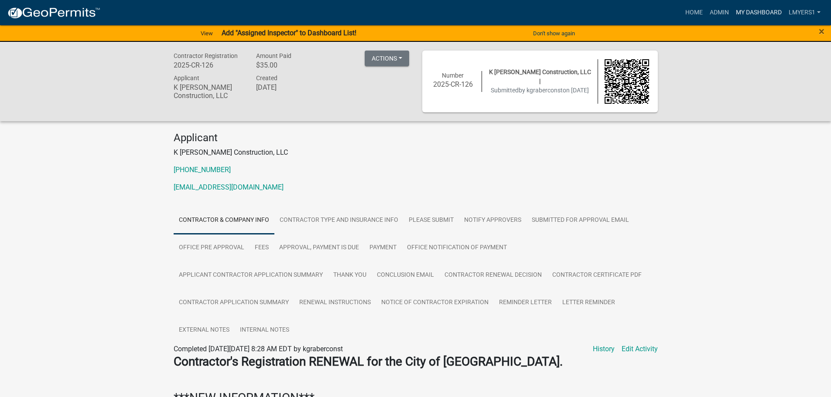
click at [758, 10] on link "My Dashboard" at bounding box center [758, 12] width 53 height 17
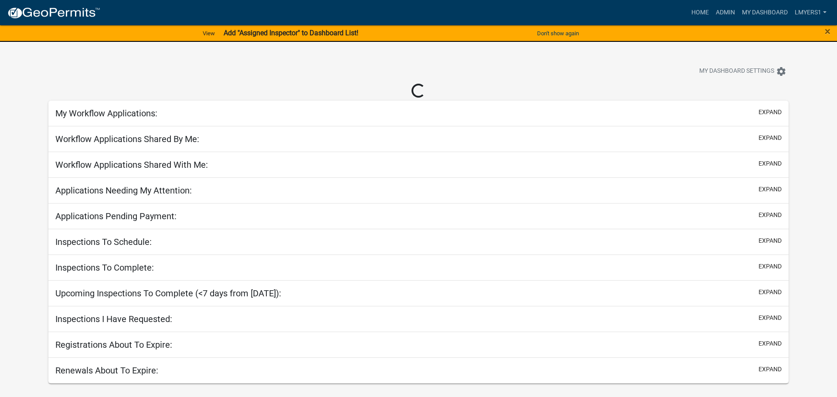
select select "2: 50"
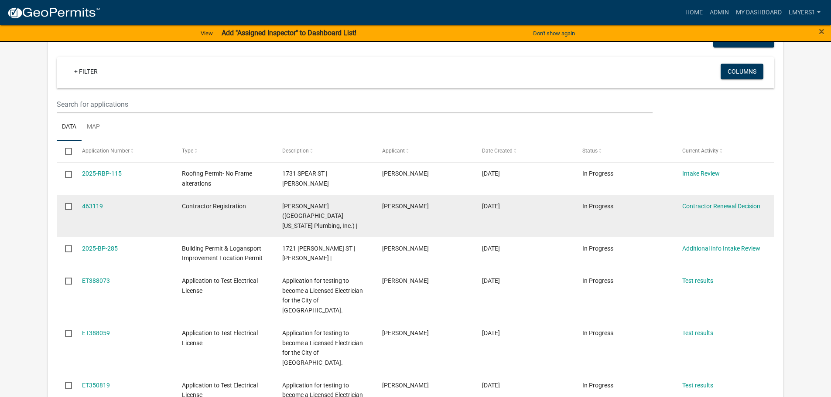
scroll to position [174, 0]
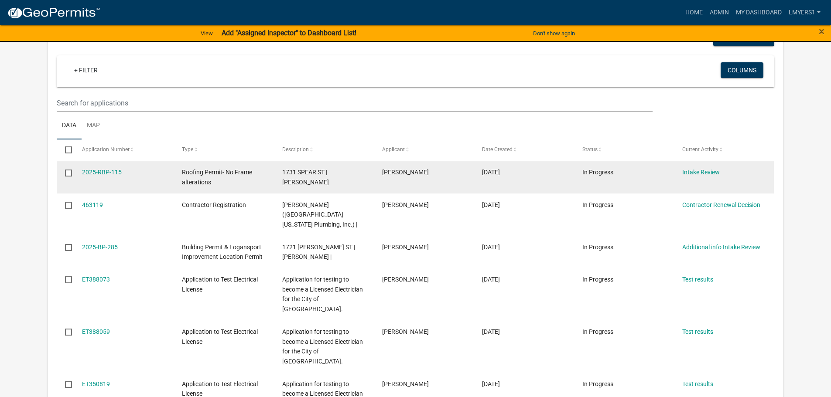
click at [710, 177] on div "Intake Review" at bounding box center [723, 172] width 83 height 10
click at [697, 172] on link "Intake Review" at bounding box center [701, 172] width 38 height 7
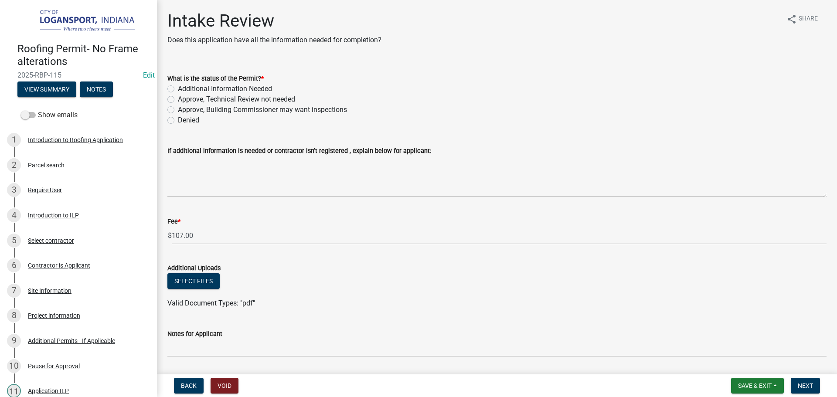
click at [178, 97] on label "Approve, Technical Review not needed" at bounding box center [236, 99] width 117 height 10
click at [178, 97] on input "Approve, Technical Review not needed" at bounding box center [181, 97] width 6 height 6
radio input "true"
click at [808, 385] on span "Next" at bounding box center [805, 385] width 15 height 7
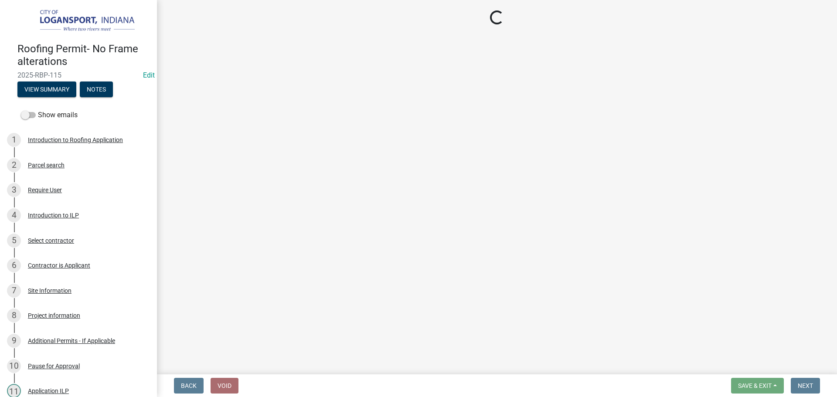
select select "3: 3"
